Goal: Navigation & Orientation: Find specific page/section

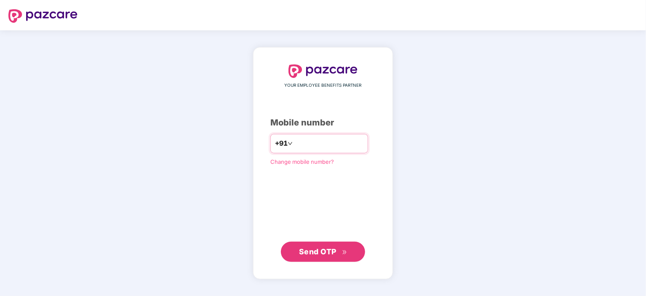
click at [294, 143] on input "number" at bounding box center [328, 143] width 69 height 13
type input "**********"
click at [322, 252] on span "Send OTP" at bounding box center [317, 251] width 37 height 9
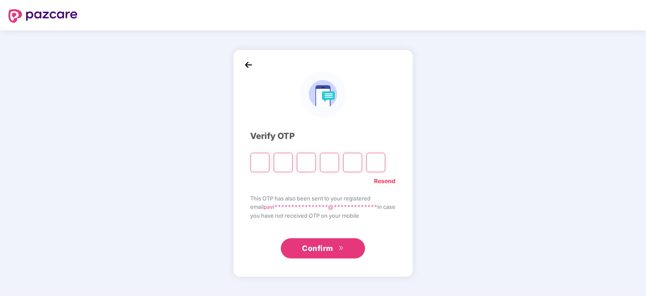
type input "*"
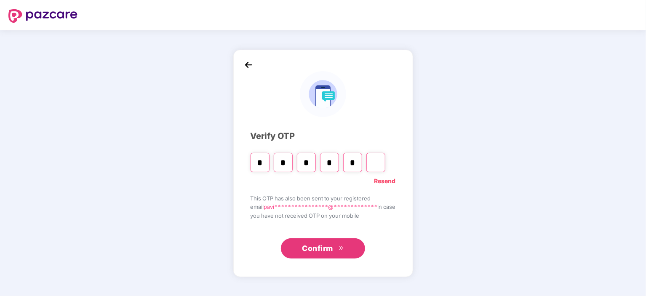
type input "*"
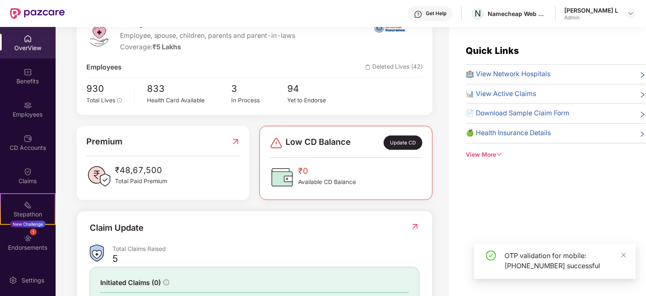
scroll to position [168, 0]
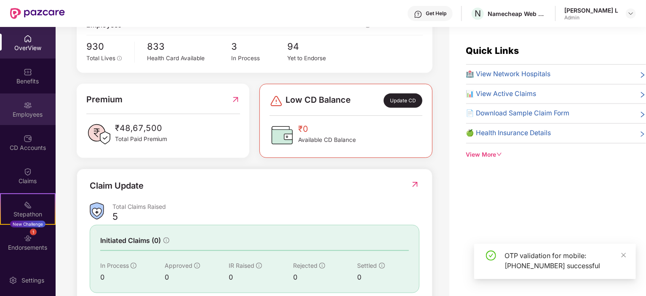
click at [38, 107] on div "Employees" at bounding box center [28, 110] width 56 height 32
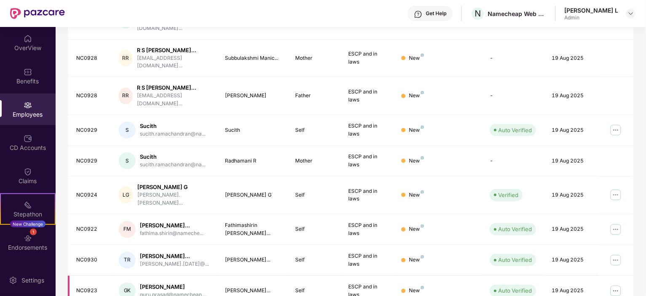
scroll to position [220, 0]
